Goal: Task Accomplishment & Management: Use online tool/utility

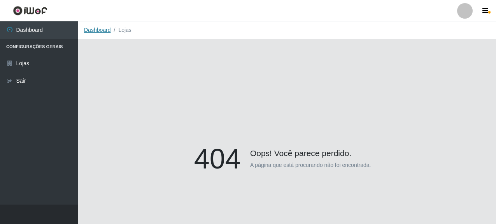
click at [95, 30] on link "Dashboard" at bounding box center [97, 30] width 27 height 6
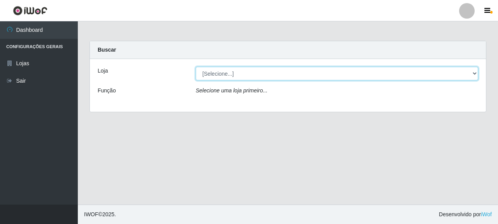
click at [229, 73] on select "[Selecione...] Supermercado Queiroz - [GEOGRAPHIC_DATA]" at bounding box center [337, 74] width 282 height 14
select select "496"
click at [196, 67] on select "[Selecione...] Supermercado Queiroz - [GEOGRAPHIC_DATA]" at bounding box center [337, 74] width 282 height 14
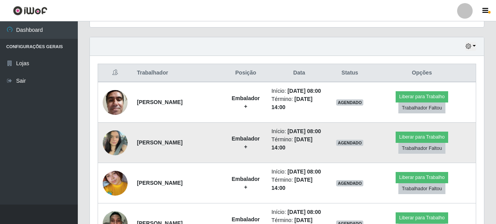
scroll to position [272, 0]
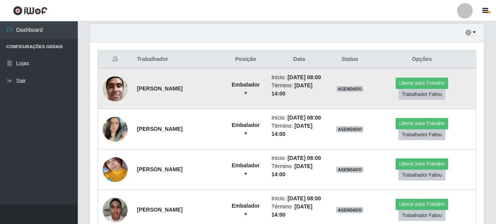
drag, startPoint x: 139, startPoint y: 88, endPoint x: 184, endPoint y: 91, distance: 45.2
click at [182, 91] on strong "[PERSON_NAME]" at bounding box center [160, 89] width 46 height 6
click at [168, 109] on td "[PERSON_NAME]" at bounding box center [178, 88] width 93 height 41
drag, startPoint x: 136, startPoint y: 90, endPoint x: 212, endPoint y: 86, distance: 76.4
click at [212, 86] on td "[PERSON_NAME]" at bounding box center [178, 88] width 93 height 41
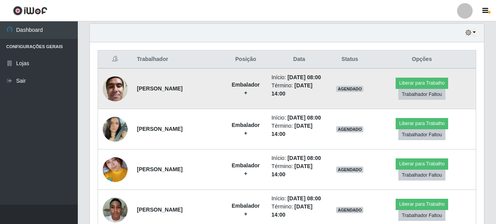
copy strong "[PERSON_NAME]"
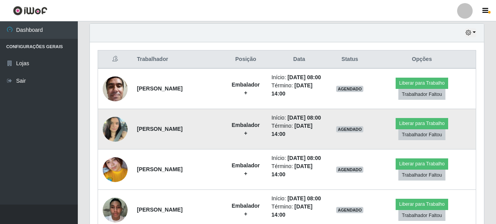
drag, startPoint x: 137, startPoint y: 124, endPoint x: 169, endPoint y: 134, distance: 34.3
click at [180, 139] on td "[PERSON_NAME]" at bounding box center [178, 129] width 93 height 40
drag, startPoint x: 162, startPoint y: 156, endPoint x: 140, endPoint y: 136, distance: 30.0
click at [162, 156] on td "[PERSON_NAME]" at bounding box center [178, 170] width 93 height 40
drag, startPoint x: 137, startPoint y: 124, endPoint x: 167, endPoint y: 136, distance: 32.3
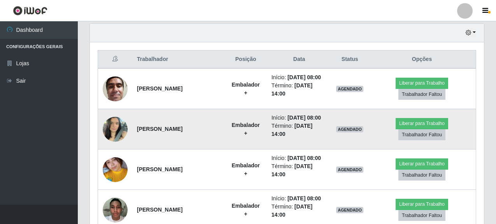
click at [167, 136] on td "[PERSON_NAME]" at bounding box center [178, 129] width 93 height 40
copy strong "[PERSON_NAME]"
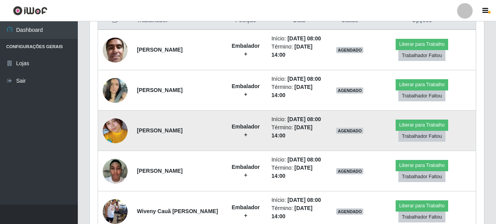
scroll to position [350, 0]
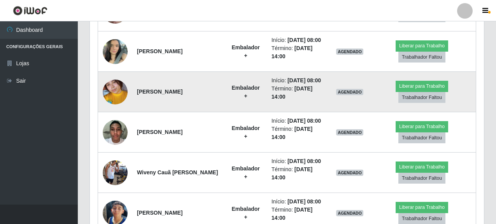
click at [143, 110] on td "[PERSON_NAME]" at bounding box center [178, 92] width 93 height 40
drag, startPoint x: 136, startPoint y: 93, endPoint x: 208, endPoint y: 95, distance: 72.0
click at [208, 95] on td "[PERSON_NAME]" at bounding box center [178, 92] width 93 height 40
copy strong "[PERSON_NAME]"
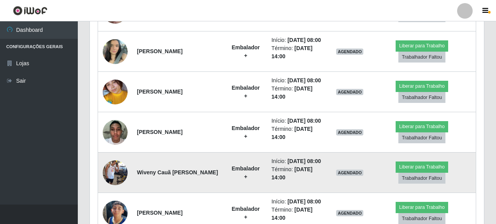
scroll to position [389, 0]
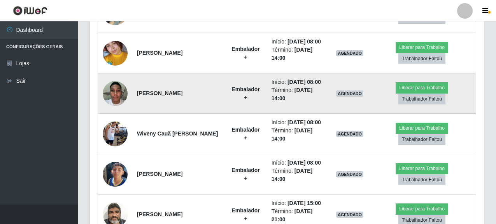
drag, startPoint x: 138, startPoint y: 93, endPoint x: 200, endPoint y: 94, distance: 61.9
click at [200, 94] on td "[PERSON_NAME]" at bounding box center [178, 94] width 93 height 40
copy strong "[PERSON_NAME]"
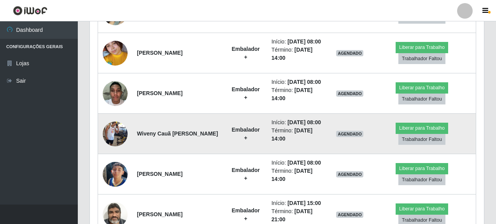
click at [201, 142] on td "Wiveny Cauã [PERSON_NAME]" at bounding box center [178, 134] width 93 height 40
drag, startPoint x: 138, startPoint y: 130, endPoint x: 177, endPoint y: 140, distance: 40.3
click at [177, 140] on td "Wiveny Cauã [PERSON_NAME]" at bounding box center [178, 134] width 93 height 40
copy strong "Wiveny Cauã [PERSON_NAME]"
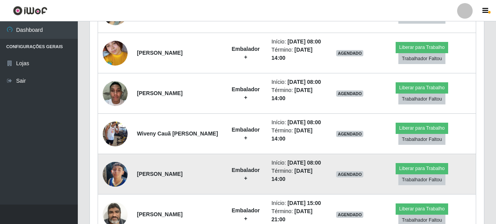
click at [170, 189] on td "[PERSON_NAME]" at bounding box center [178, 174] width 93 height 40
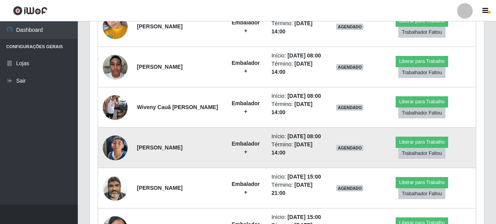
scroll to position [467, 0]
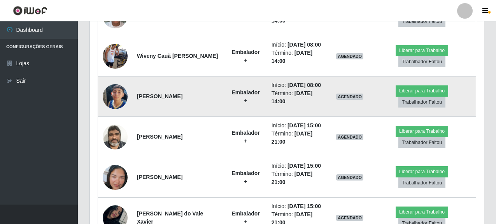
drag, startPoint x: 138, startPoint y: 90, endPoint x: 200, endPoint y: 100, distance: 62.7
click at [200, 100] on td "[PERSON_NAME]" at bounding box center [178, 97] width 93 height 40
copy strong "[PERSON_NAME]"
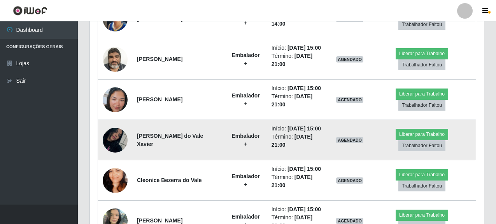
scroll to position [506, 0]
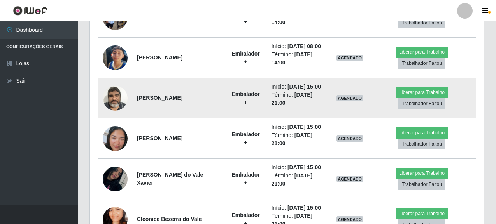
drag, startPoint x: 137, startPoint y: 98, endPoint x: 205, endPoint y: 100, distance: 68.9
click at [205, 100] on td "[PERSON_NAME]" at bounding box center [178, 98] width 93 height 40
copy strong "[PERSON_NAME]"
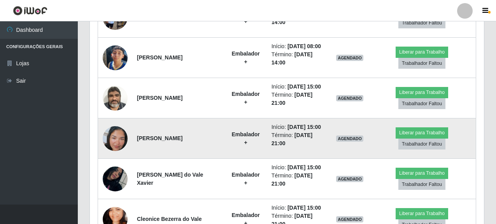
drag, startPoint x: 136, startPoint y: 136, endPoint x: 172, endPoint y: 148, distance: 38.0
click at [172, 148] on td "[PERSON_NAME]" at bounding box center [178, 139] width 93 height 40
copy strong "[PERSON_NAME]"
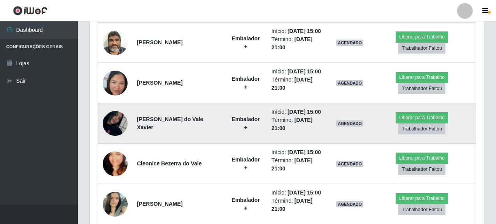
scroll to position [584, 0]
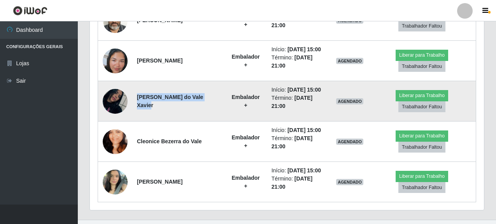
drag, startPoint x: 136, startPoint y: 102, endPoint x: 214, endPoint y: 102, distance: 77.8
click at [214, 102] on td "[PERSON_NAME] do Vale Xavier" at bounding box center [178, 101] width 93 height 40
copy strong "[PERSON_NAME] do Vale Xavier"
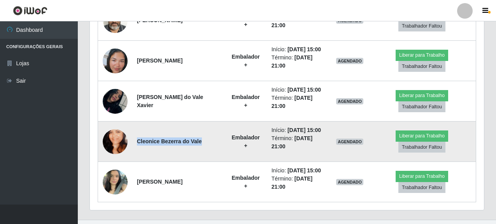
drag, startPoint x: 136, startPoint y: 142, endPoint x: 210, endPoint y: 140, distance: 74.3
click at [210, 140] on td "Cleonice Bezerra do Vale" at bounding box center [178, 142] width 93 height 40
copy strong "Cleonice Bezerra do Vale"
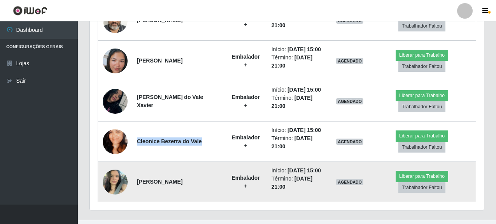
drag, startPoint x: 135, startPoint y: 178, endPoint x: 188, endPoint y: 189, distance: 54.8
click at [188, 189] on td "[PERSON_NAME]" at bounding box center [178, 182] width 93 height 40
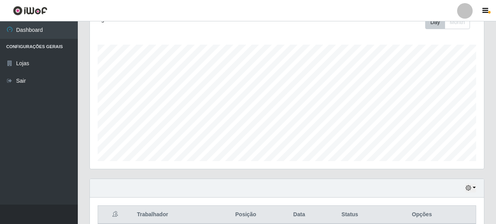
scroll to position [0, 0]
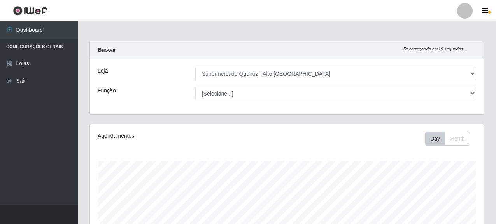
click at [246, 130] on div "Agendamentos Day Month 04/08 Agendamentos 6" at bounding box center [287, 205] width 394 height 161
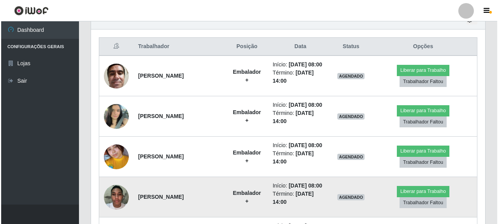
scroll to position [272, 0]
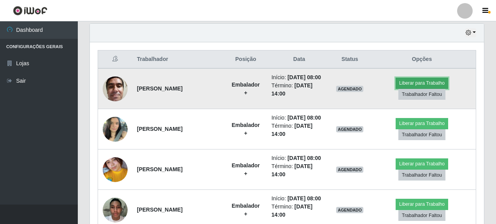
click at [433, 82] on button "Liberar para Trabalho" at bounding box center [422, 83] width 53 height 11
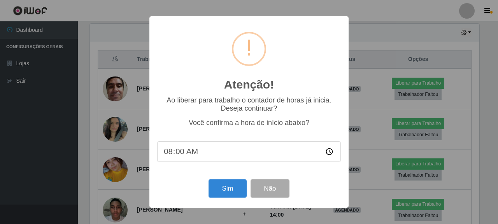
scroll to position [161, 389]
click at [233, 192] on button "Sim" at bounding box center [228, 189] width 38 height 18
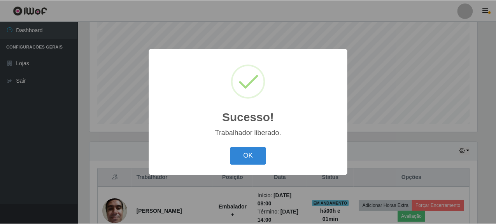
scroll to position [388913, 388685]
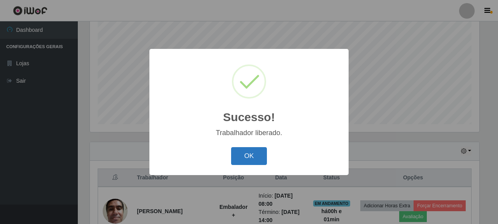
click at [241, 163] on button "OK" at bounding box center [249, 156] width 36 height 18
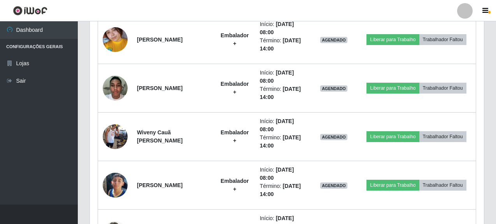
scroll to position [426, 0]
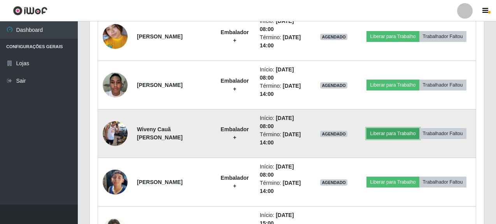
click at [391, 135] on button "Liberar para Trabalho" at bounding box center [393, 133] width 53 height 11
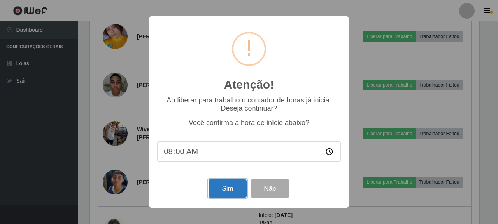
click at [233, 186] on button "Sim" at bounding box center [228, 189] width 38 height 18
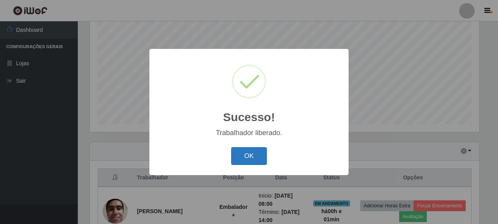
click at [251, 156] on button "OK" at bounding box center [249, 156] width 36 height 18
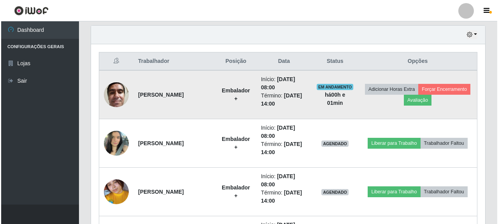
scroll to position [348, 0]
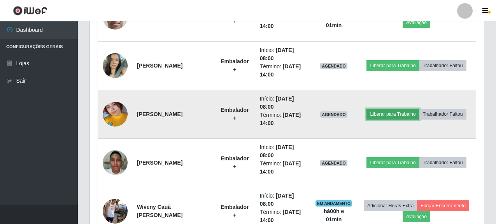
click at [396, 114] on button "Liberar para Trabalho" at bounding box center [393, 114] width 53 height 11
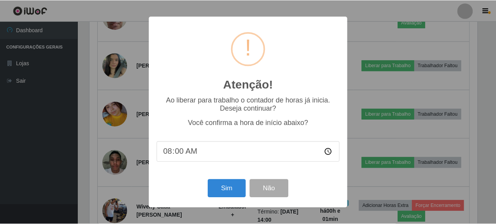
scroll to position [161, 389]
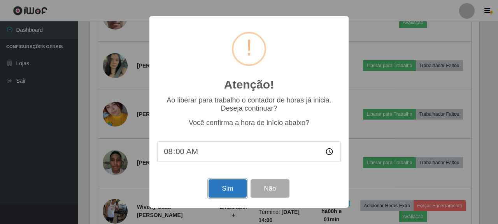
click at [224, 191] on button "Sim" at bounding box center [228, 189] width 38 height 18
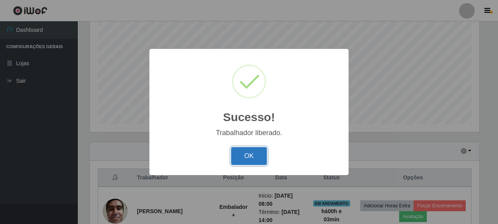
click at [248, 152] on button "OK" at bounding box center [249, 156] width 36 height 18
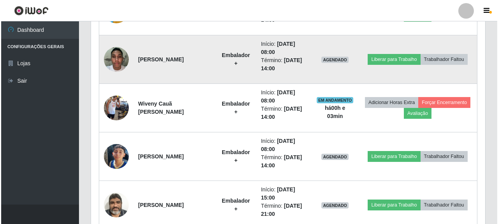
scroll to position [465, 0]
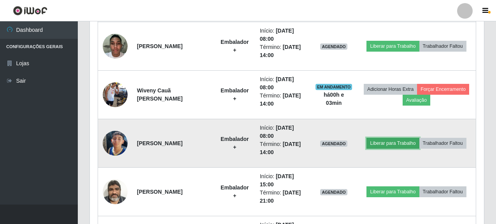
click at [394, 140] on button "Liberar para Trabalho" at bounding box center [393, 143] width 53 height 11
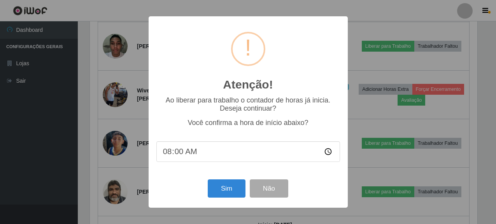
scroll to position [161, 389]
click at [232, 189] on button "Sim" at bounding box center [228, 189] width 38 height 18
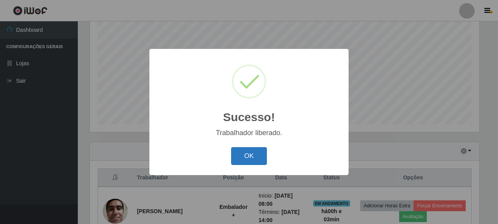
click at [252, 151] on button "OK" at bounding box center [249, 156] width 36 height 18
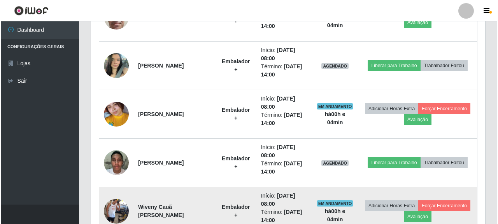
scroll to position [309, 0]
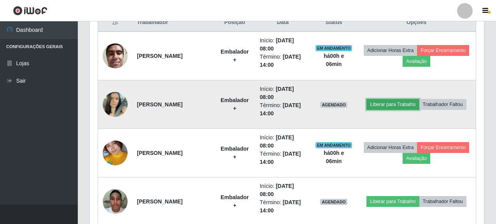
click at [396, 104] on button "Liberar para Trabalho" at bounding box center [393, 104] width 53 height 11
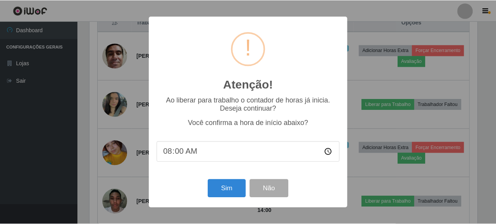
scroll to position [161, 389]
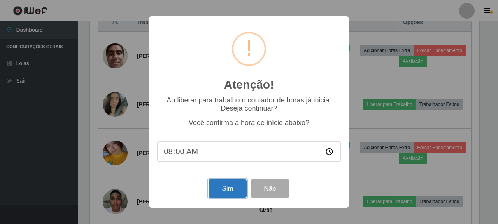
click at [231, 189] on button "Sim" at bounding box center [228, 189] width 38 height 18
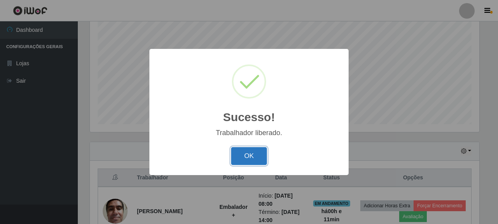
click at [246, 158] on button "OK" at bounding box center [249, 156] width 36 height 18
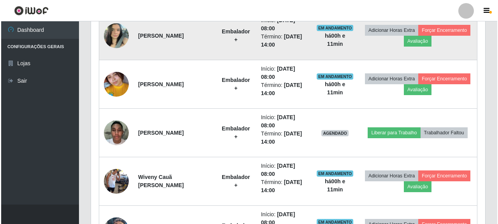
scroll to position [387, 0]
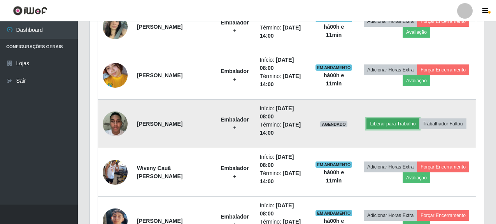
click at [398, 122] on button "Liberar para Trabalho" at bounding box center [393, 124] width 53 height 11
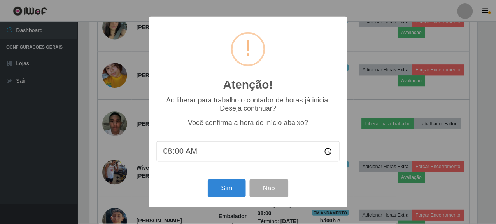
scroll to position [161, 389]
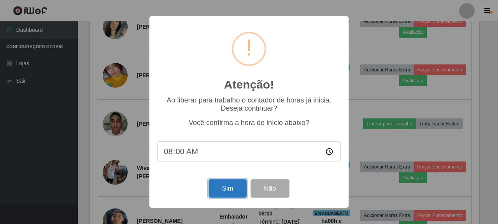
click at [233, 191] on button "Sim" at bounding box center [228, 189] width 38 height 18
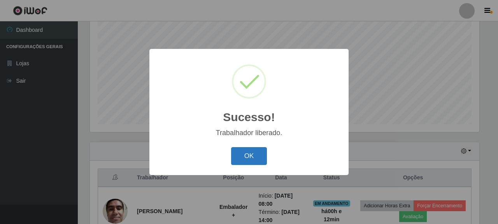
click at [249, 156] on button "OK" at bounding box center [249, 156] width 36 height 18
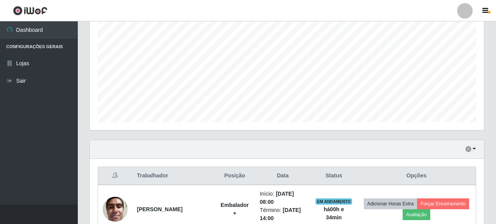
scroll to position [0, 0]
